Goal: Task Accomplishment & Management: Manage account settings

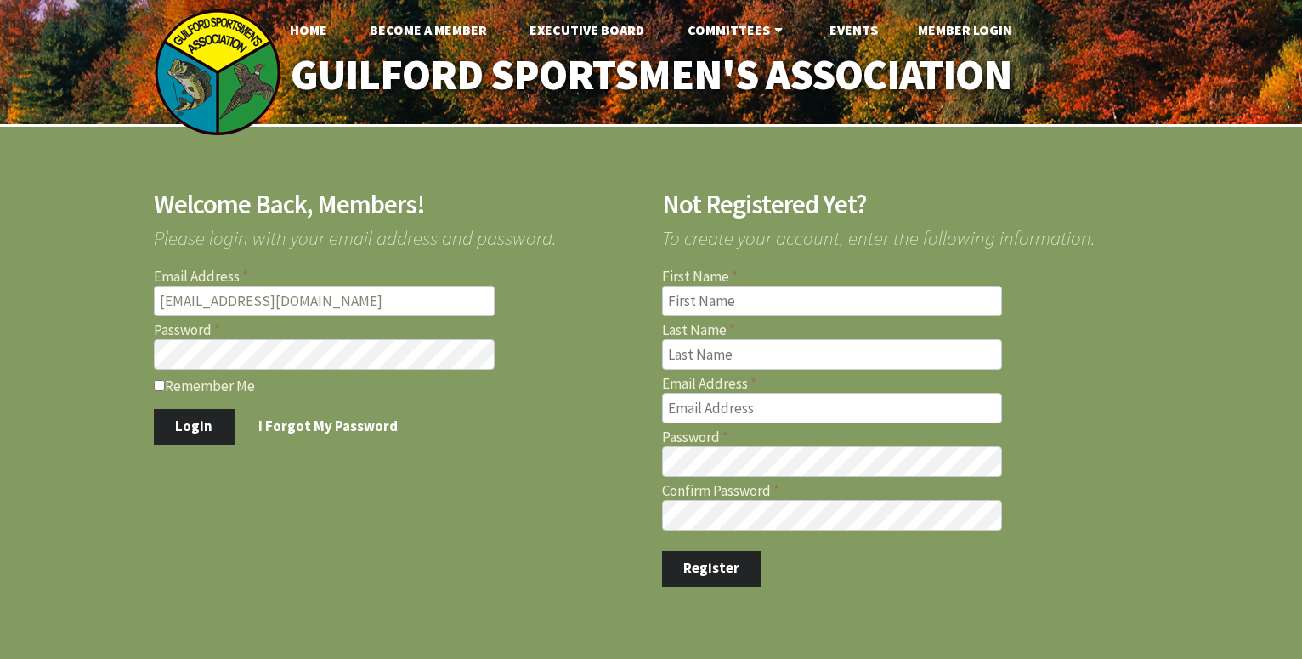
type input "[EMAIL_ADDRESS][DOMAIN_NAME]"
click at [160, 385] on input "Remember Me" at bounding box center [159, 385] width 11 height 11
click at [162, 385] on input "Remember Me" at bounding box center [159, 385] width 11 height 11
checkbox input "false"
click at [187, 417] on button "Login" at bounding box center [194, 427] width 81 height 36
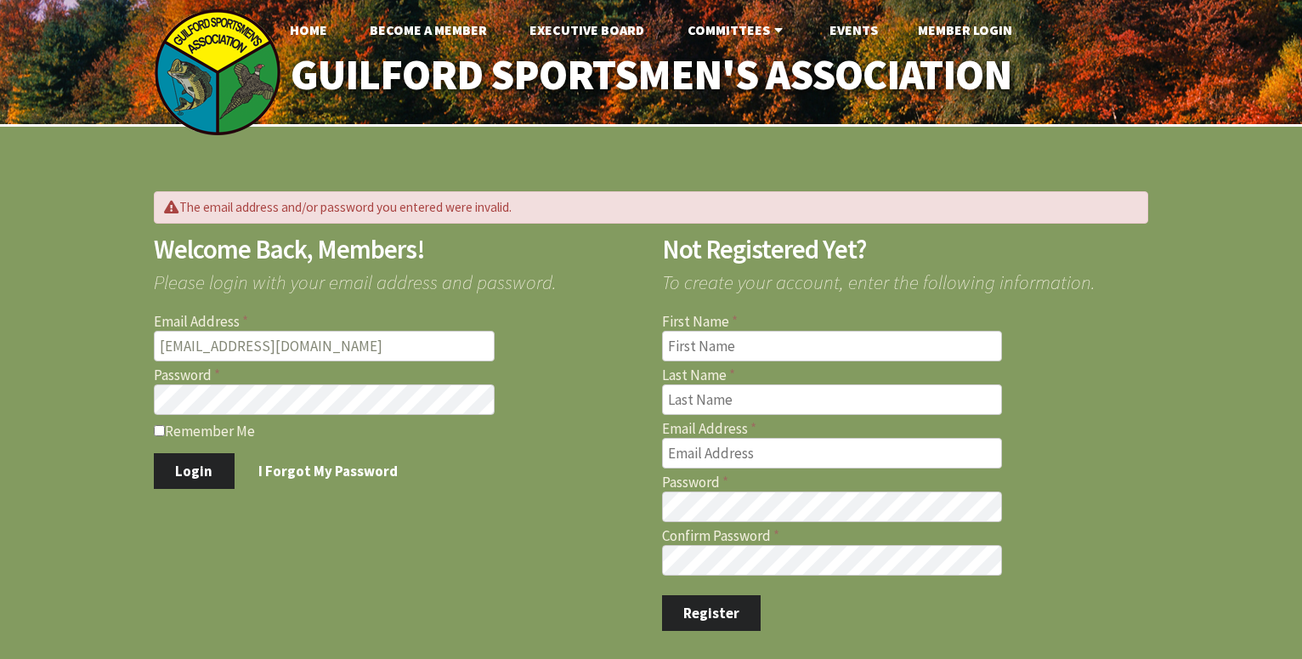
type input "rich_elaine@sbcglobal.net"
click at [190, 462] on button "Login" at bounding box center [194, 471] width 81 height 36
click at [207, 472] on button "Login" at bounding box center [194, 471] width 81 height 36
click at [674, 347] on input "First Name" at bounding box center [832, 346] width 341 height 31
type input "Richard"
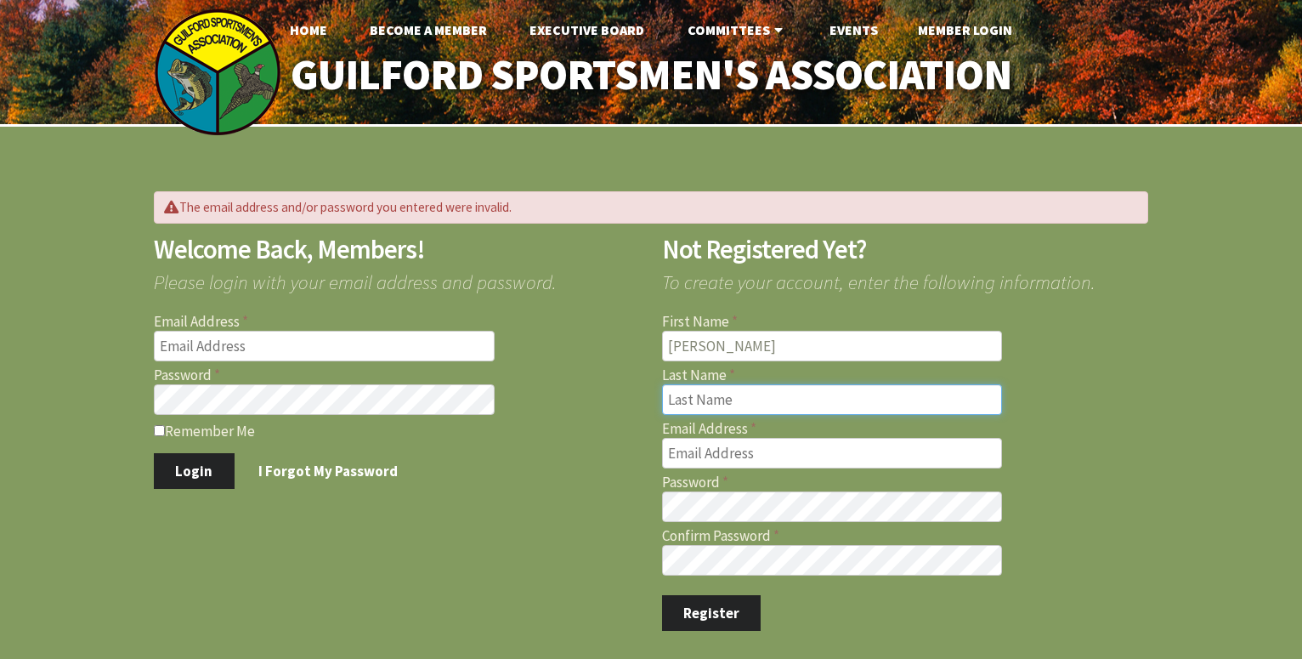
type input "Balisciano"
type input "[EMAIL_ADDRESS][DOMAIN_NAME]"
click at [705, 611] on button "Register" at bounding box center [711, 613] width 99 height 36
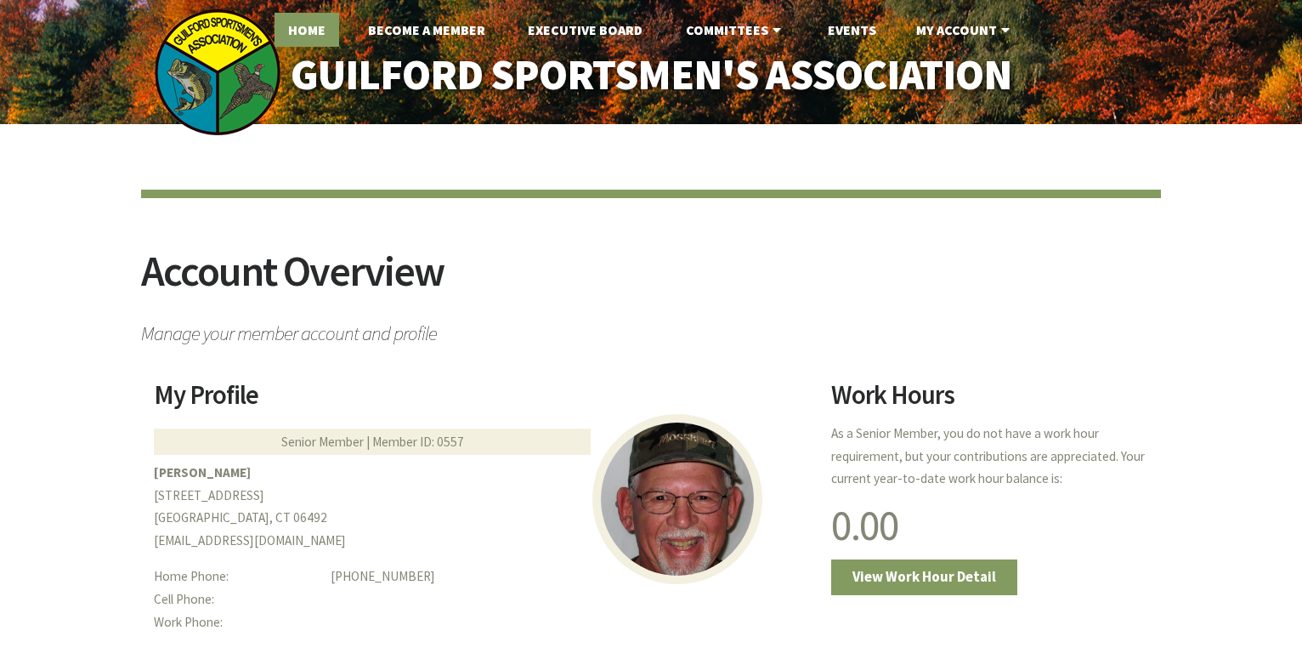
click at [298, 31] on link "Home" at bounding box center [307, 30] width 65 height 34
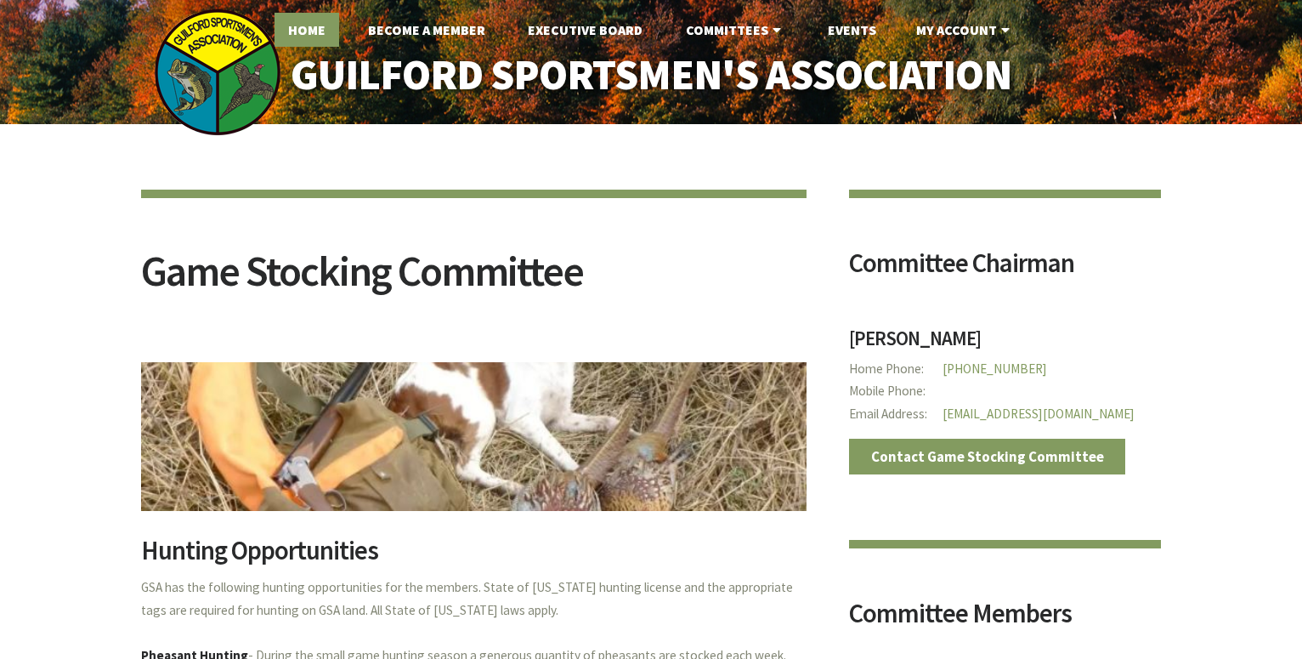
click at [298, 28] on link "Home" at bounding box center [307, 30] width 65 height 34
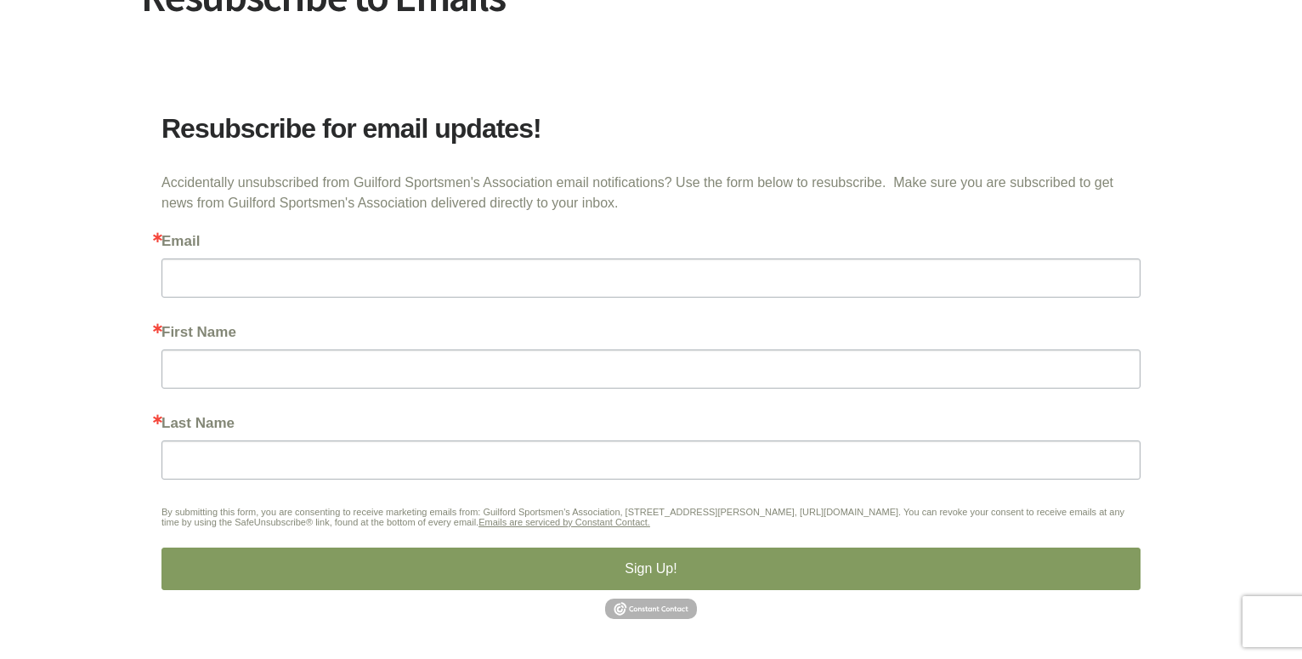
scroll to position [347, 0]
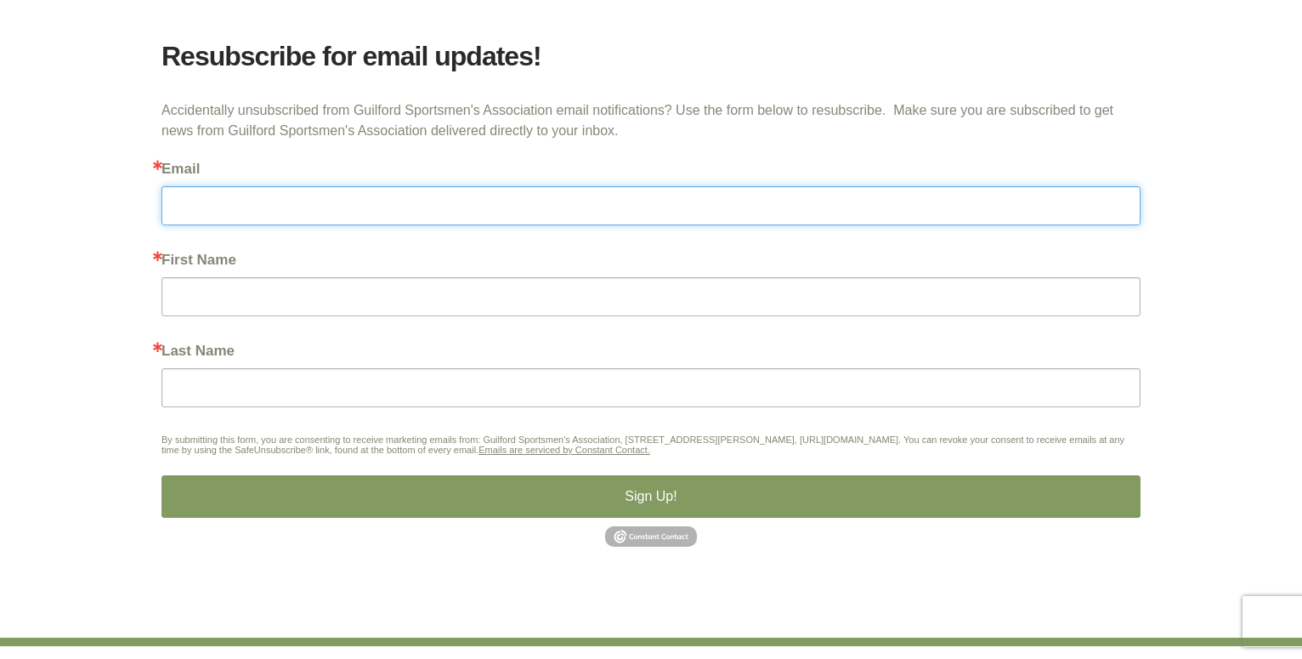
click at [180, 203] on input "Email" at bounding box center [651, 205] width 979 height 39
type input "rich_elaine@sbcglobal.net"
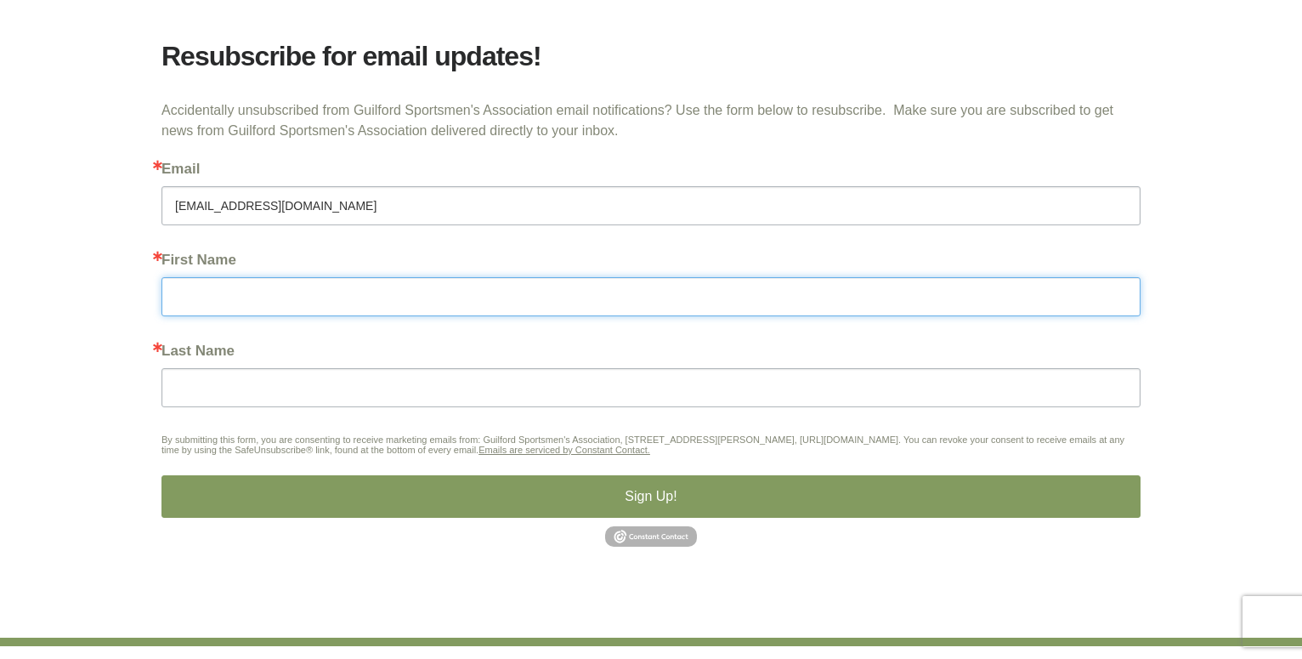
type input "Balisciano"
drag, startPoint x: 230, startPoint y: 297, endPoint x: 168, endPoint y: 295, distance: 62.1
click at [168, 295] on input "Balisciano" at bounding box center [651, 296] width 979 height 39
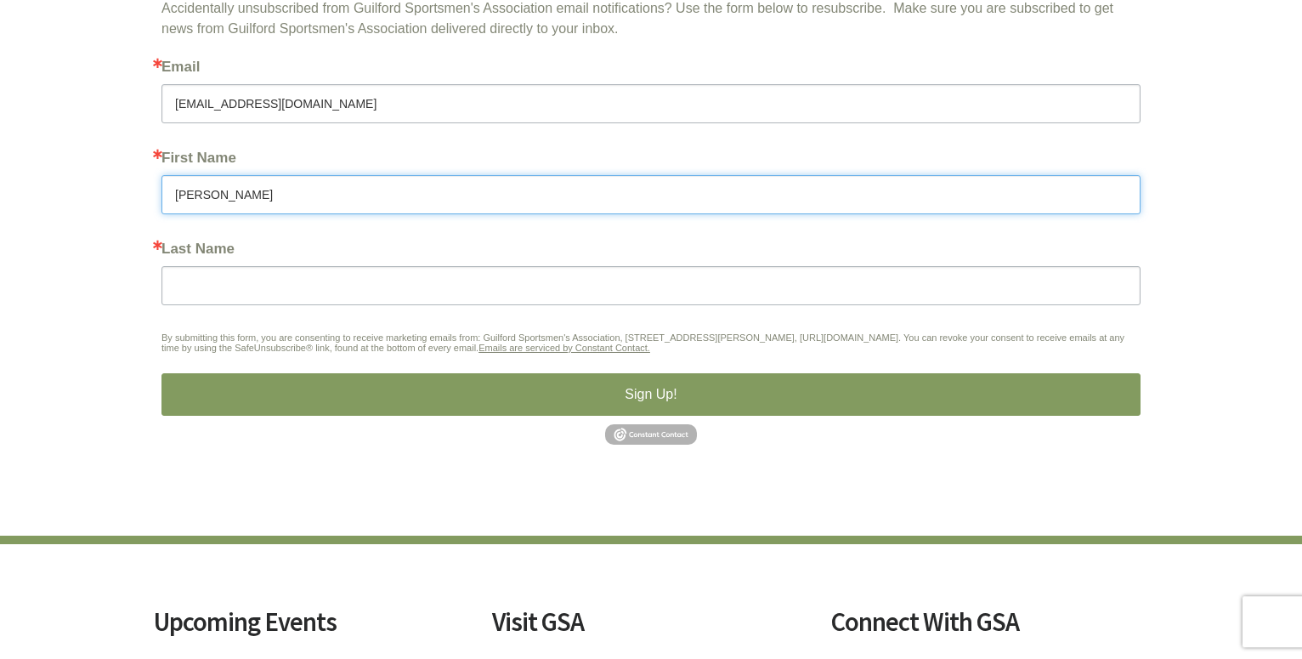
scroll to position [520, 0]
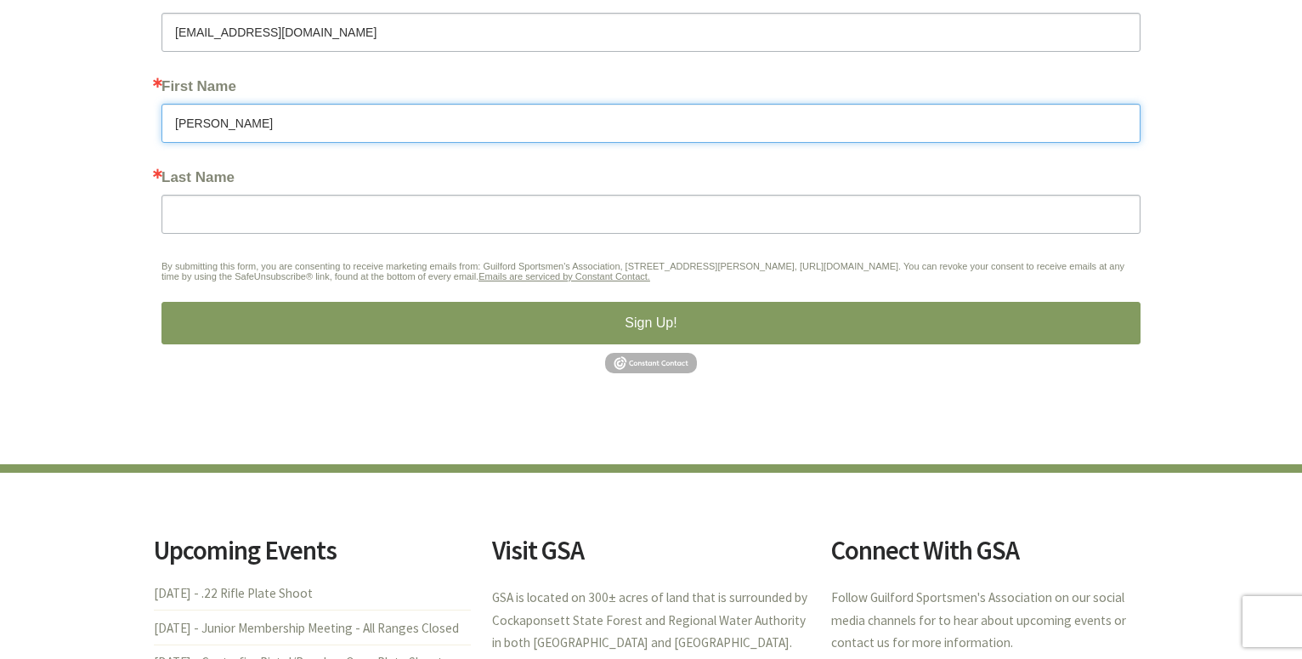
type input "Richard"
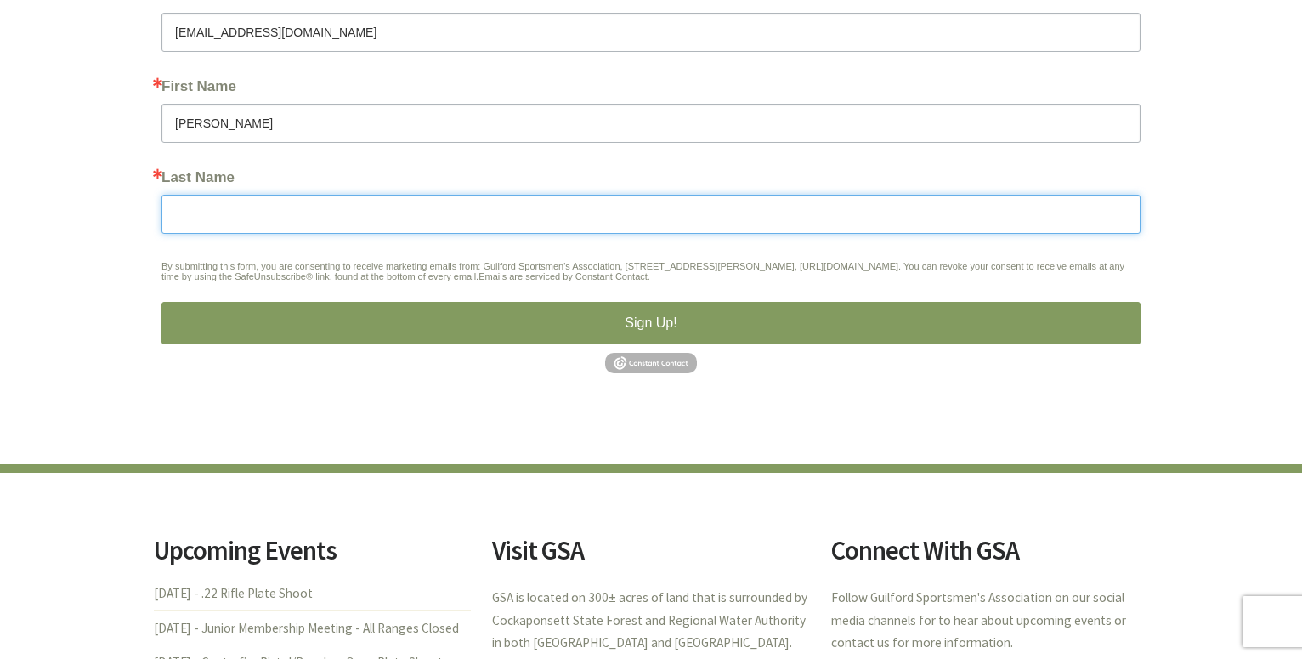
click at [175, 210] on input "Last Name" at bounding box center [651, 214] width 979 height 39
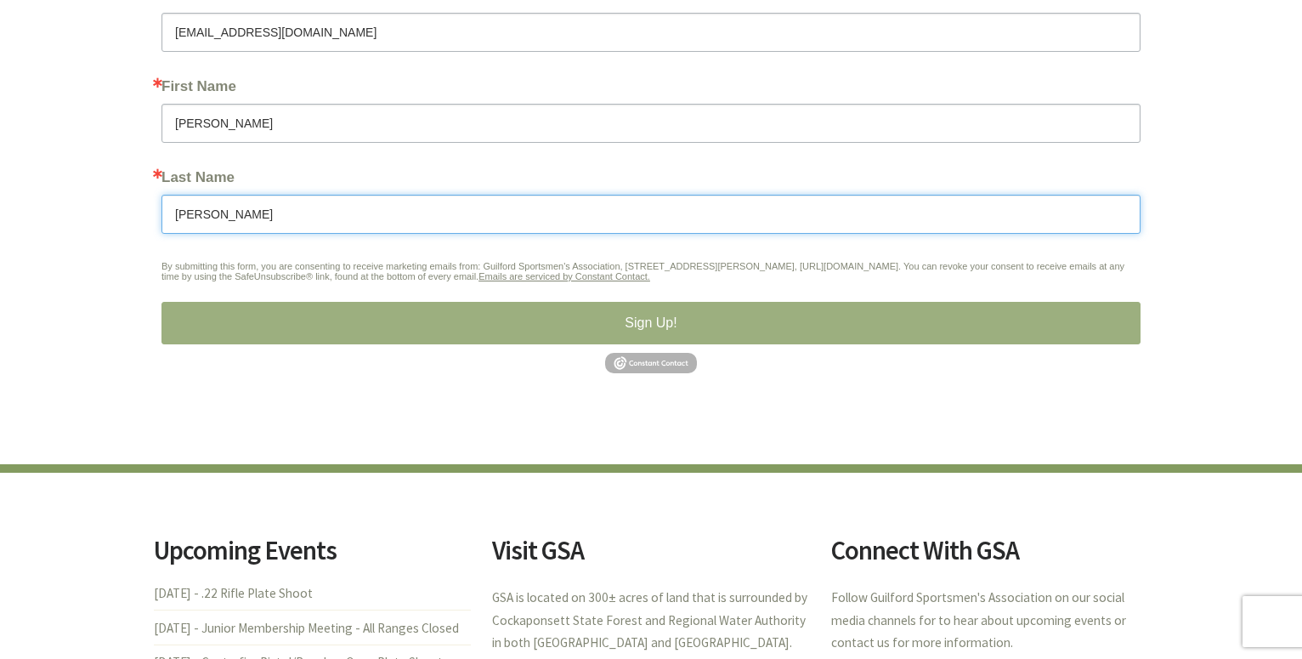
type input "Balisciano"
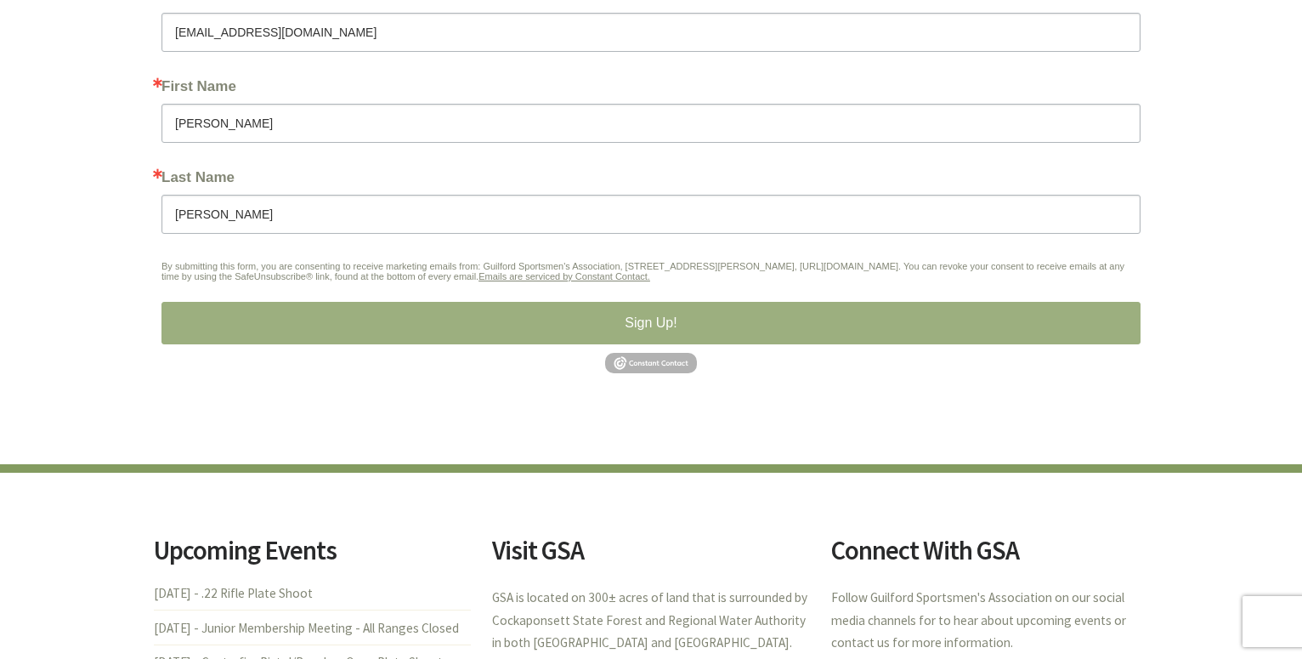
click at [647, 320] on button "Sign Up!" at bounding box center [651, 323] width 979 height 43
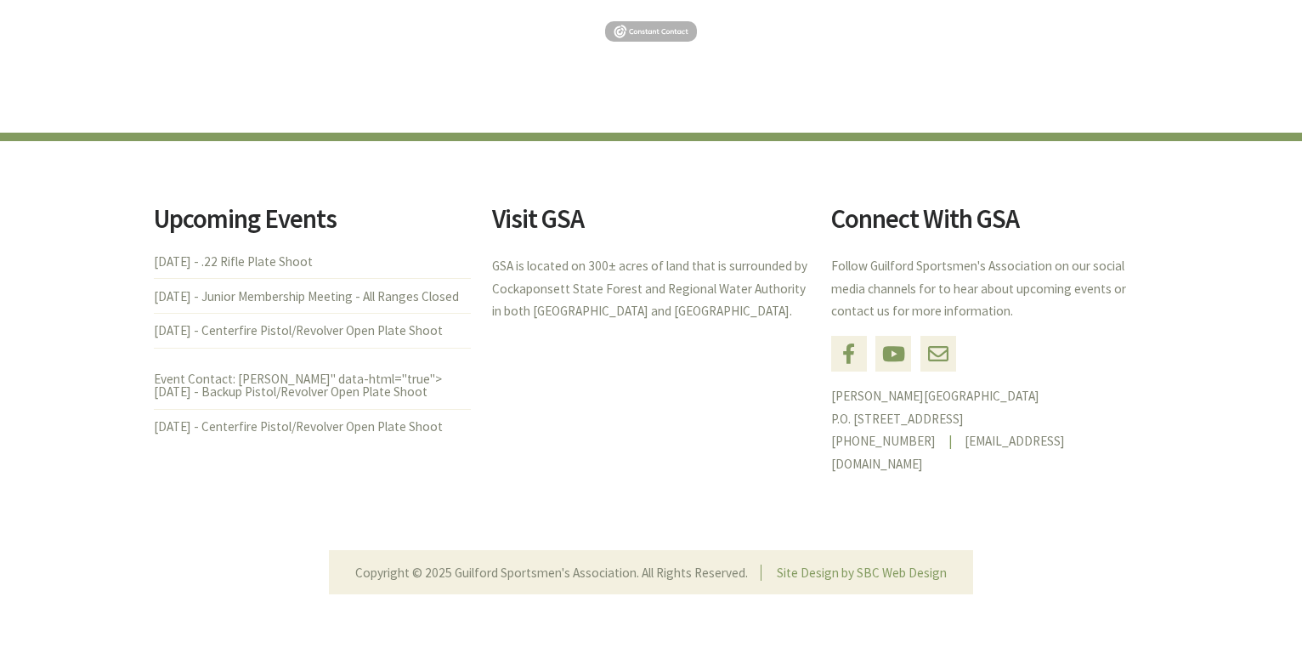
scroll to position [0, 0]
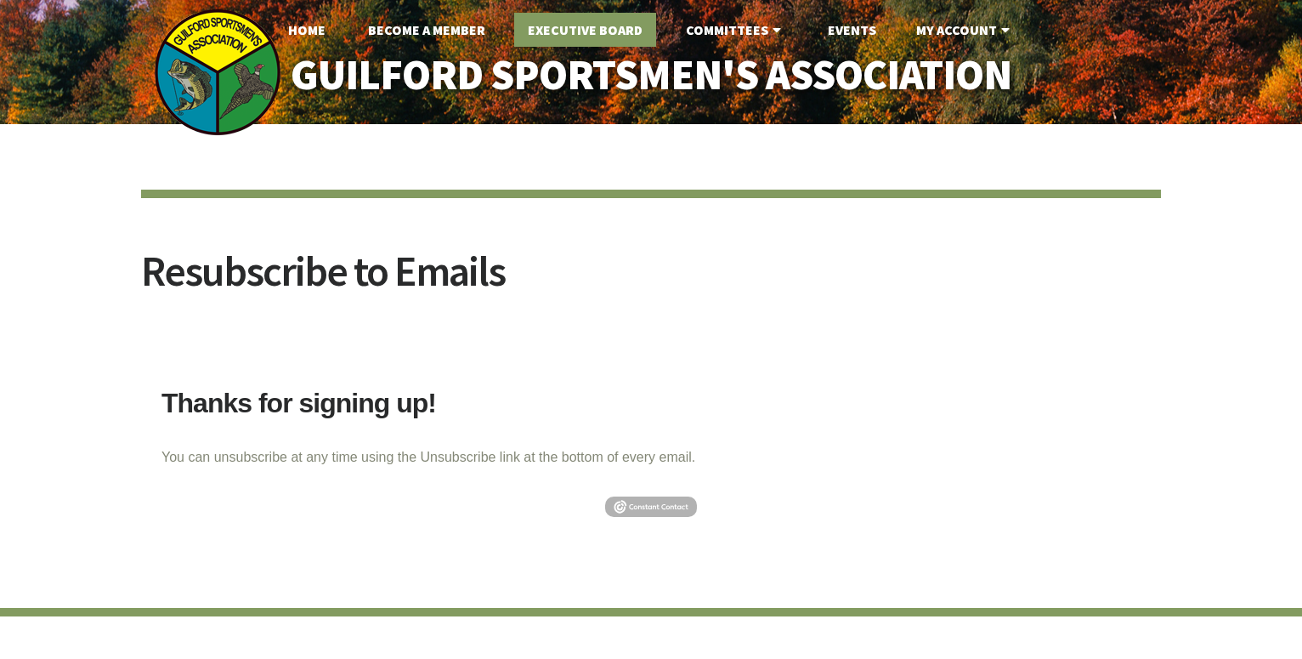
click at [589, 29] on link "Executive Board" at bounding box center [585, 30] width 142 height 34
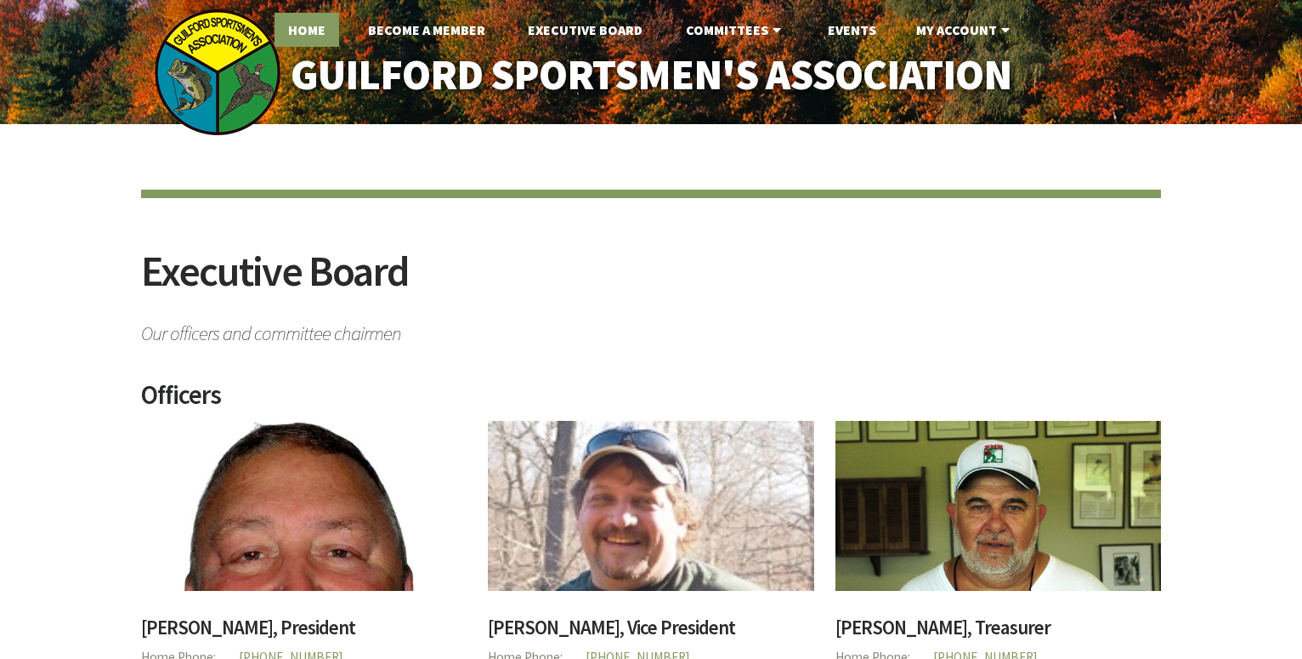
click at [314, 31] on link "Home" at bounding box center [307, 30] width 65 height 34
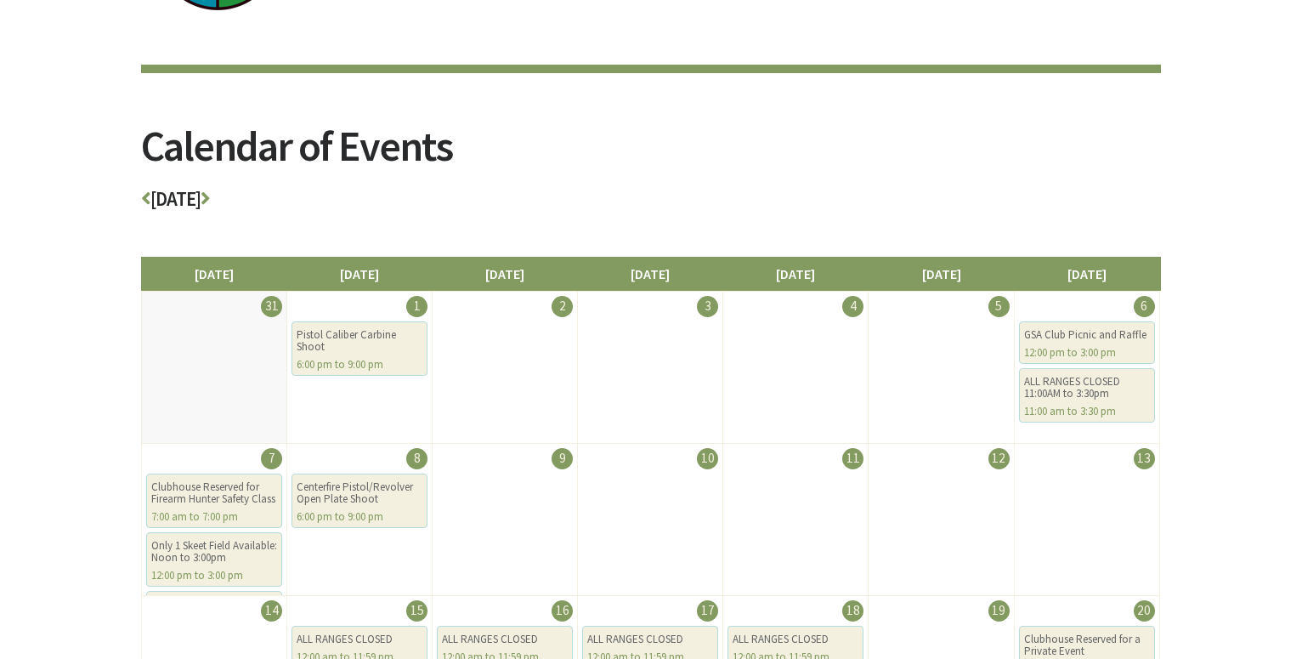
scroll to position [44, 0]
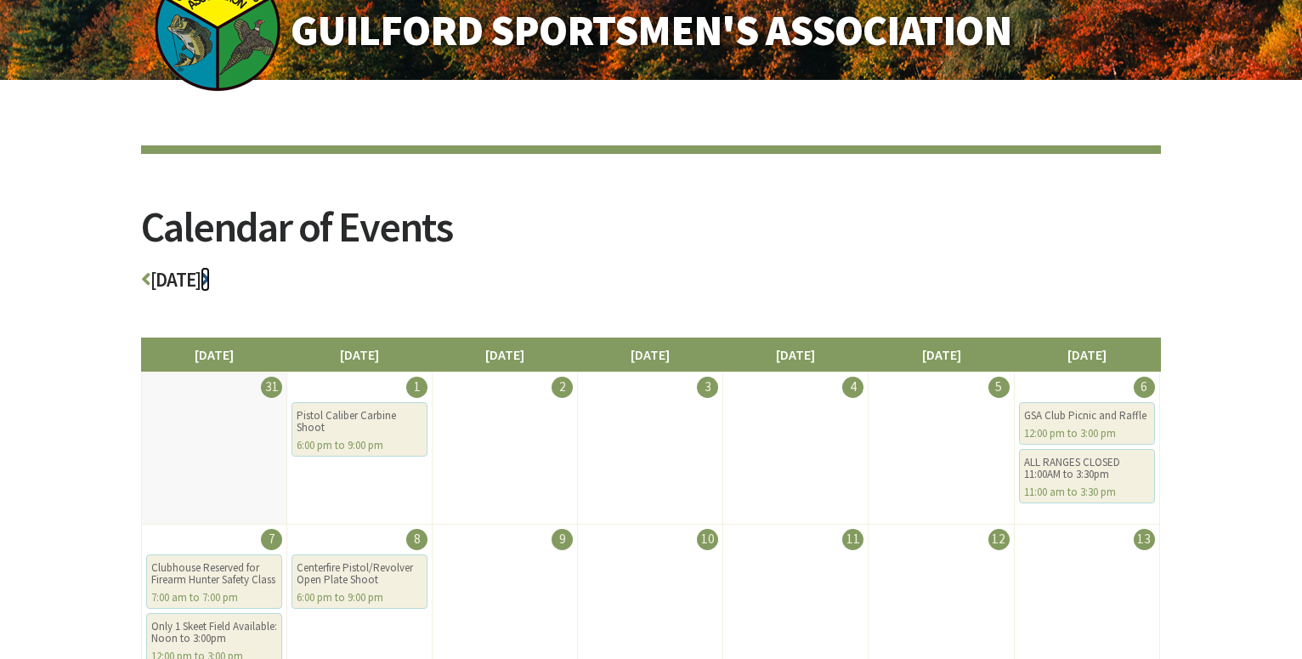
click at [210, 278] on icon at bounding box center [205, 279] width 9 height 20
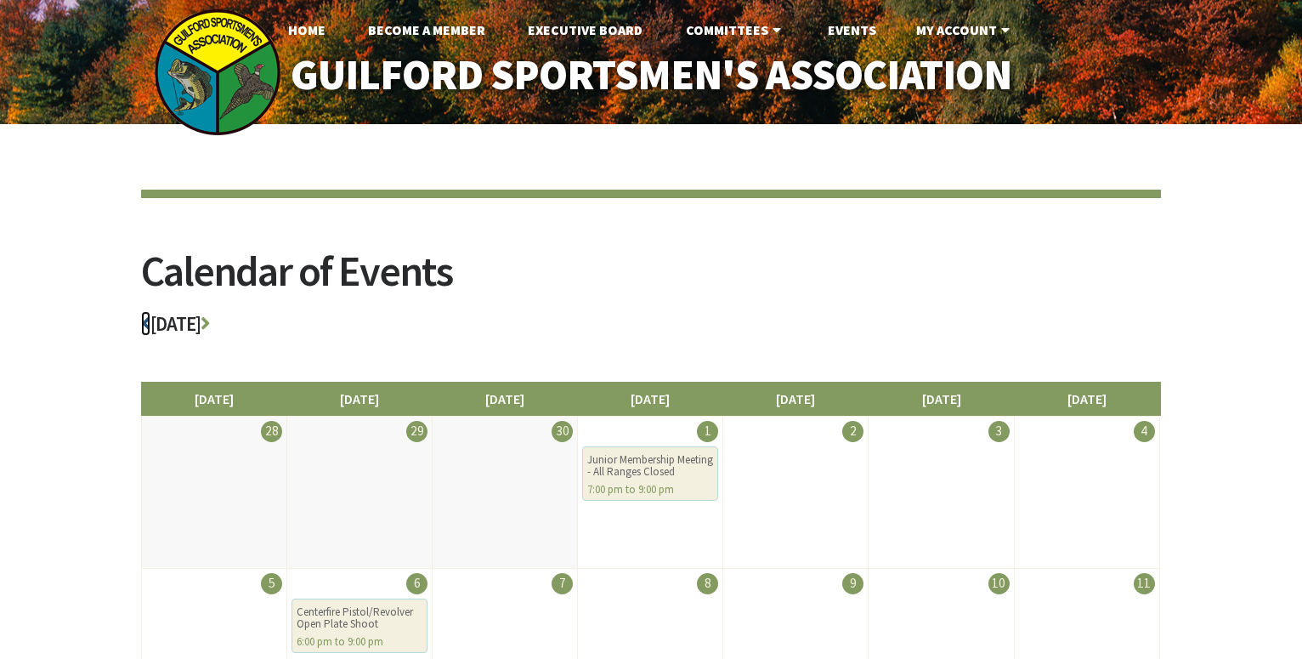
click at [144, 324] on icon at bounding box center [145, 324] width 9 height 20
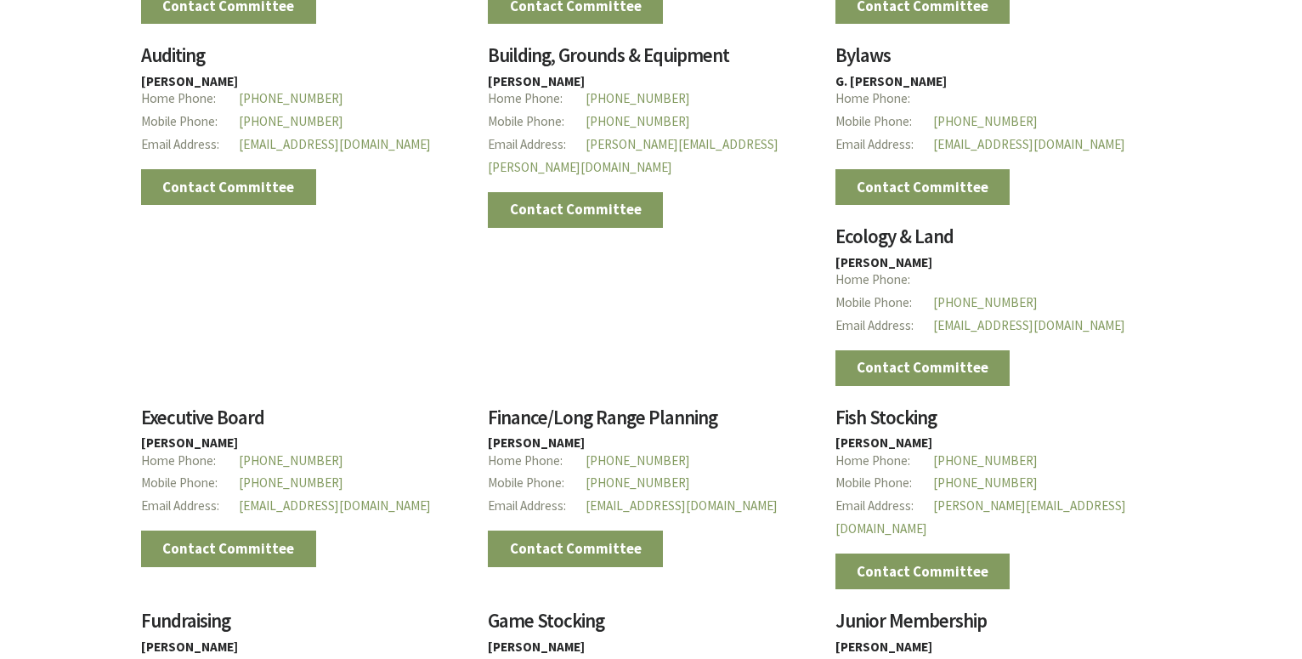
scroll to position [1474, 0]
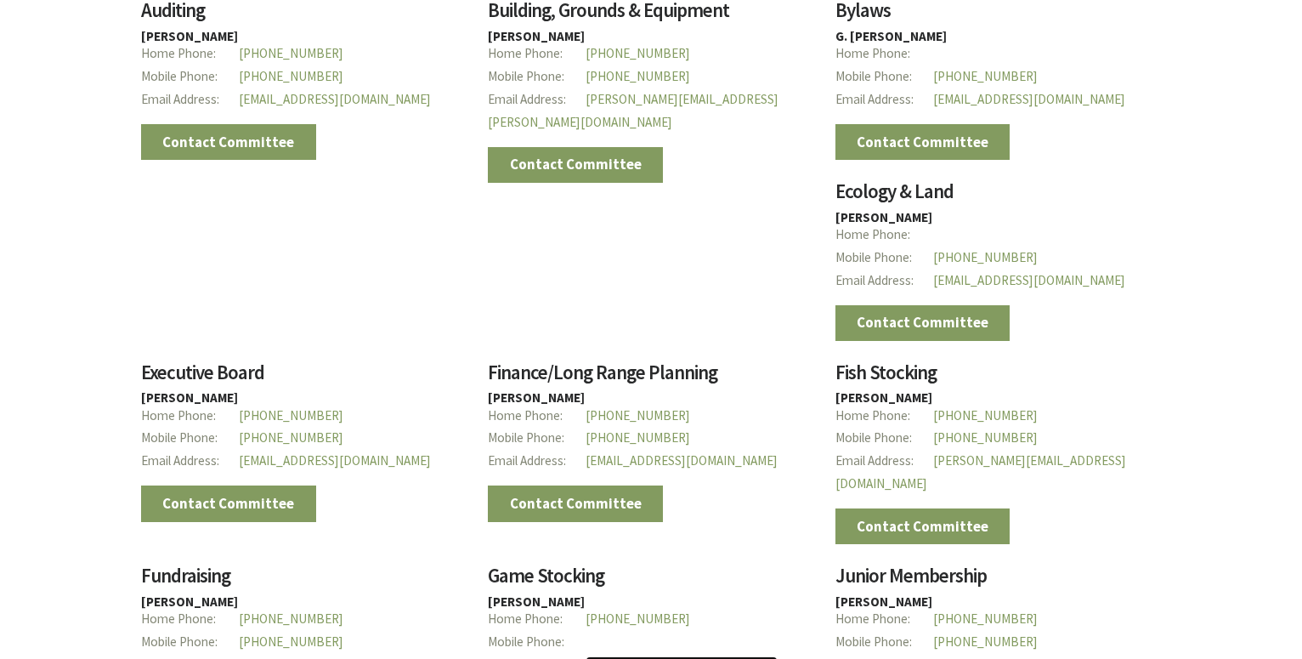
click at [778, 656] on link "will5059@gmail.com" at bounding box center [682, 664] width 192 height 16
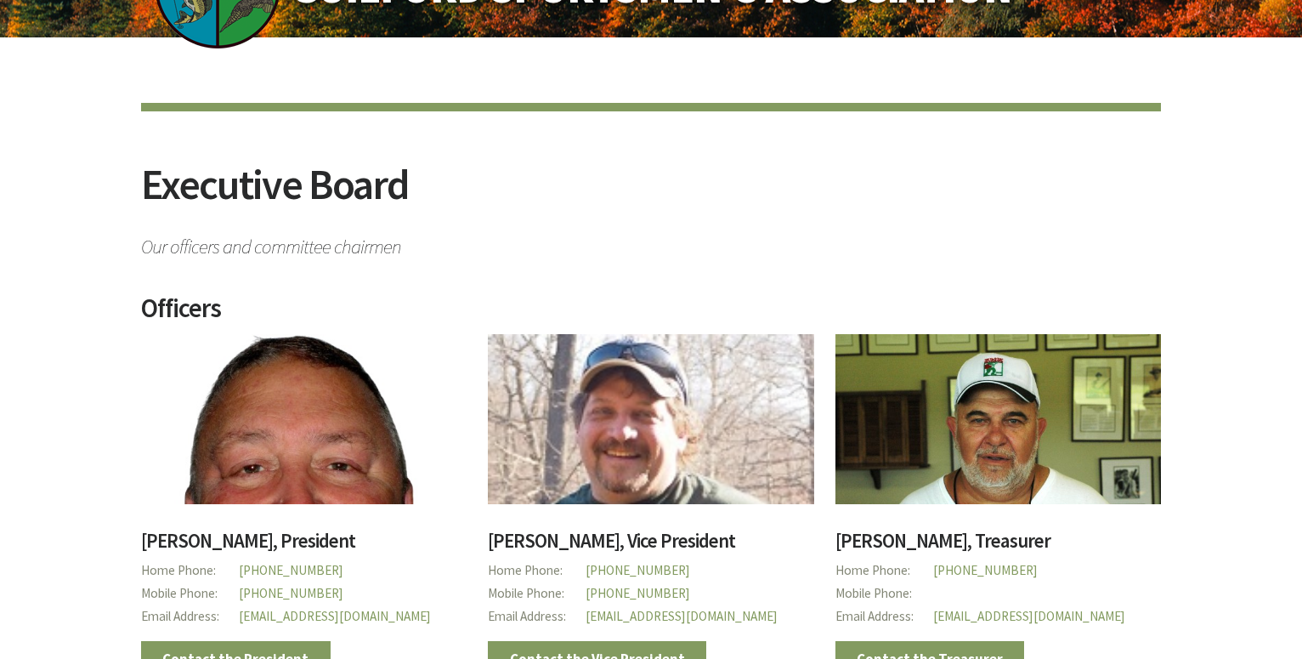
scroll to position [0, 0]
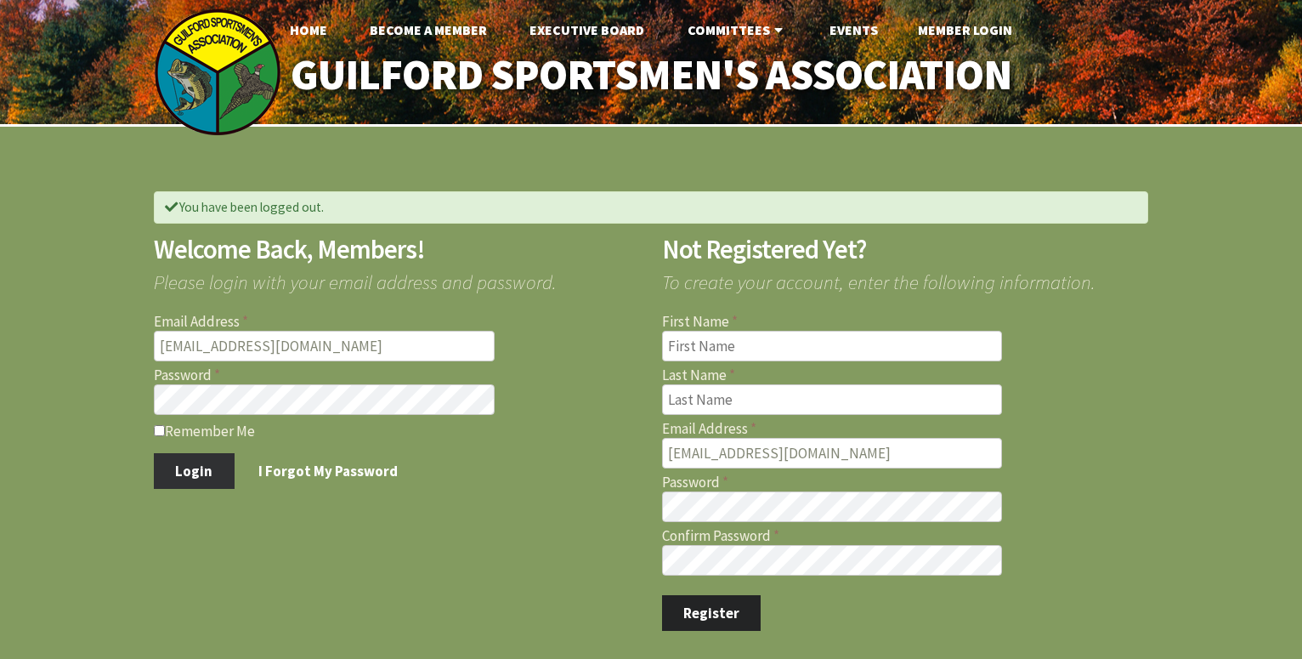
type input "[EMAIL_ADDRESS][DOMAIN_NAME]"
click at [195, 468] on button "Login" at bounding box center [194, 471] width 81 height 36
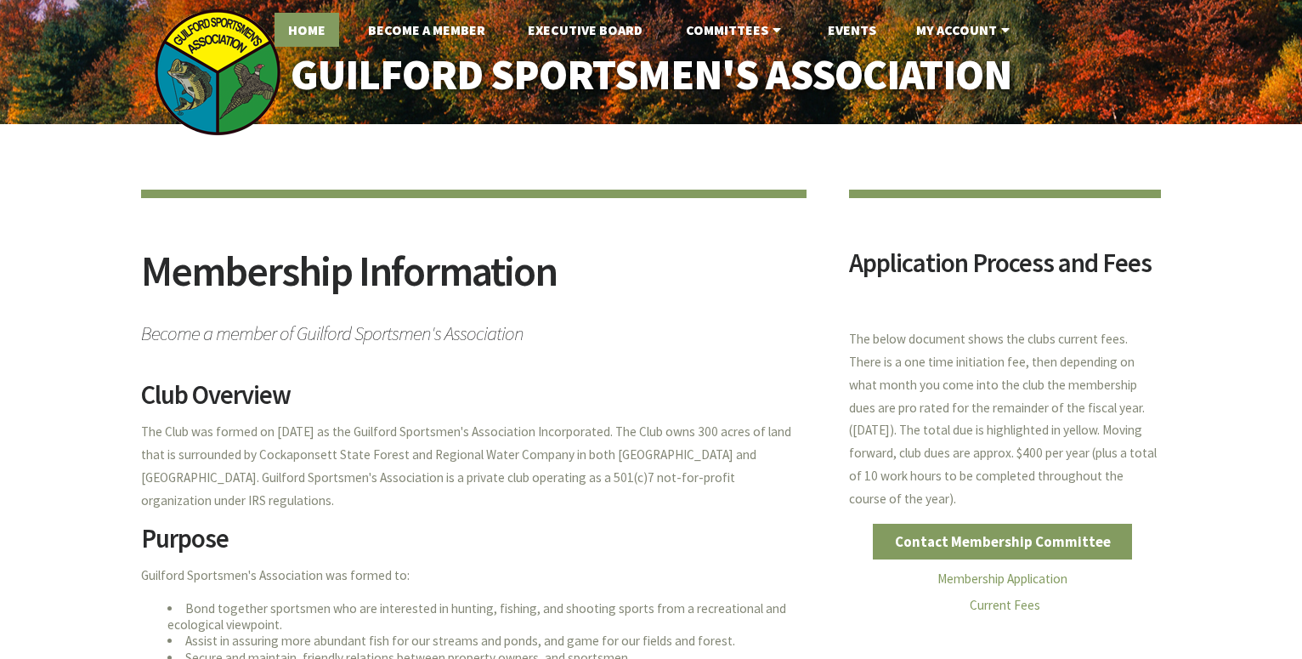
click at [307, 26] on link "Home" at bounding box center [307, 30] width 65 height 34
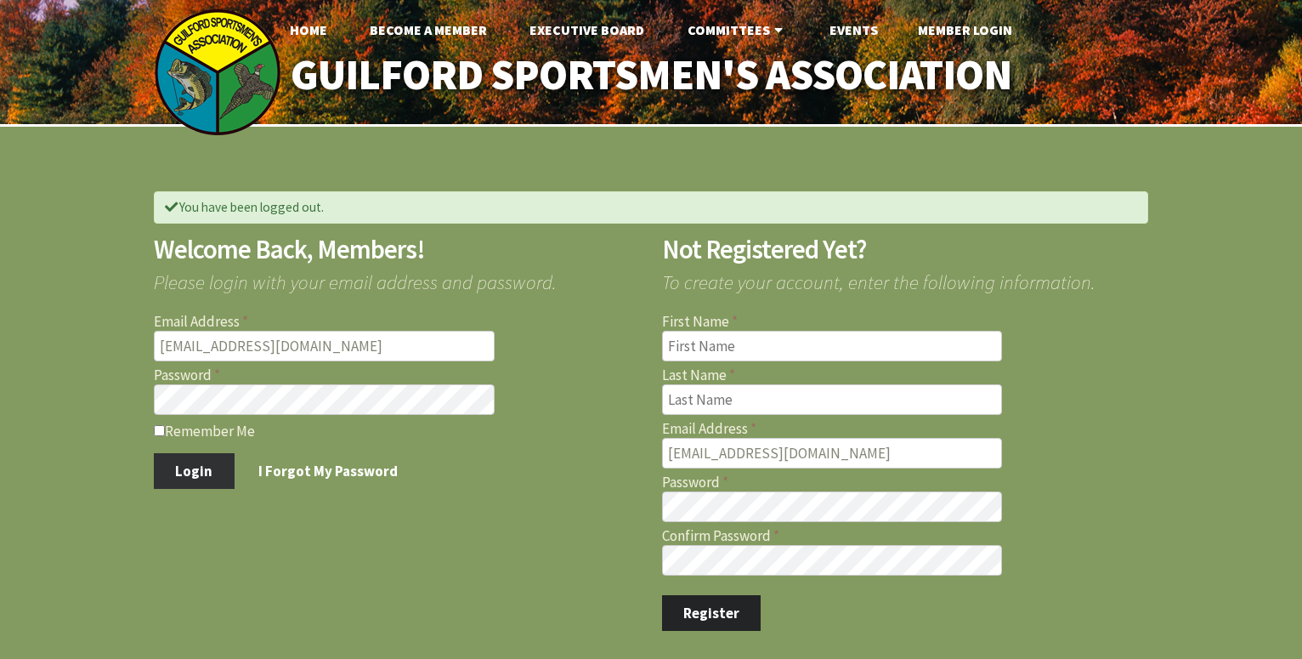
type input "[EMAIL_ADDRESS][DOMAIN_NAME]"
click at [188, 471] on button "Login" at bounding box center [194, 471] width 81 height 36
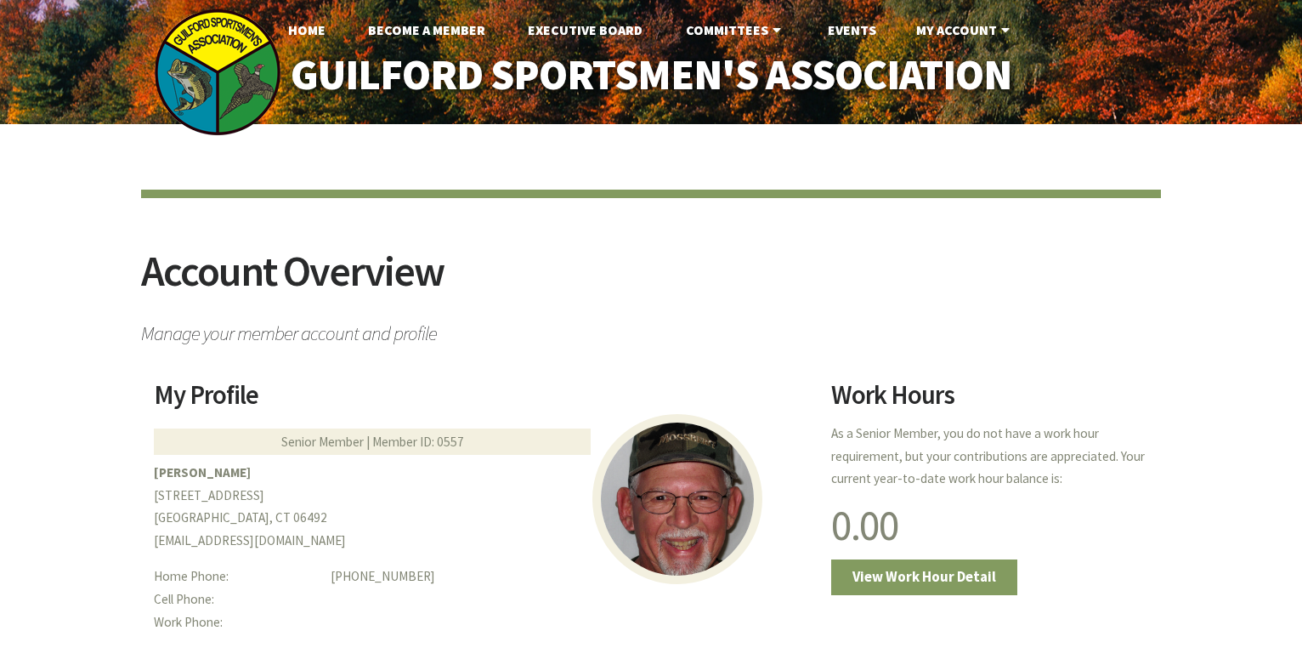
click at [337, 442] on div "Senior Member | Member ID: 0557" at bounding box center [372, 441] width 437 height 26
